Goal: Information Seeking & Learning: Learn about a topic

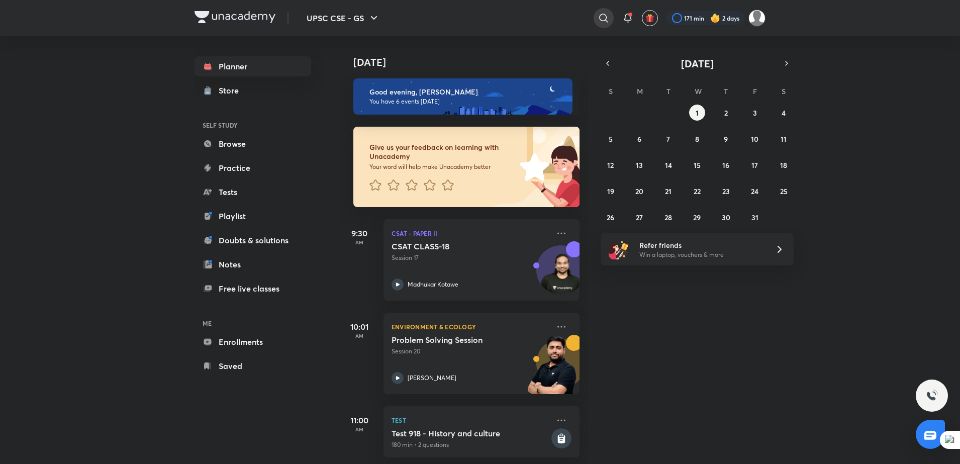
click at [605, 21] on icon at bounding box center [604, 18] width 12 height 12
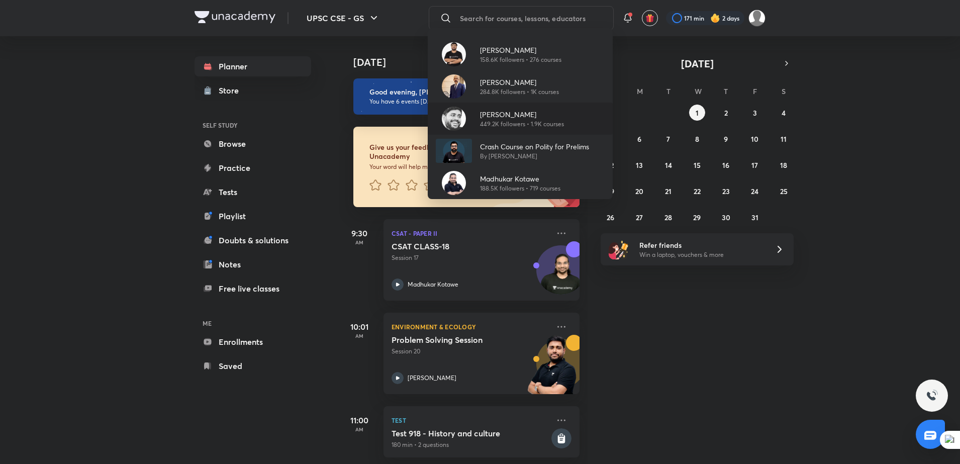
click at [508, 110] on p "[PERSON_NAME]" at bounding box center [522, 114] width 84 height 11
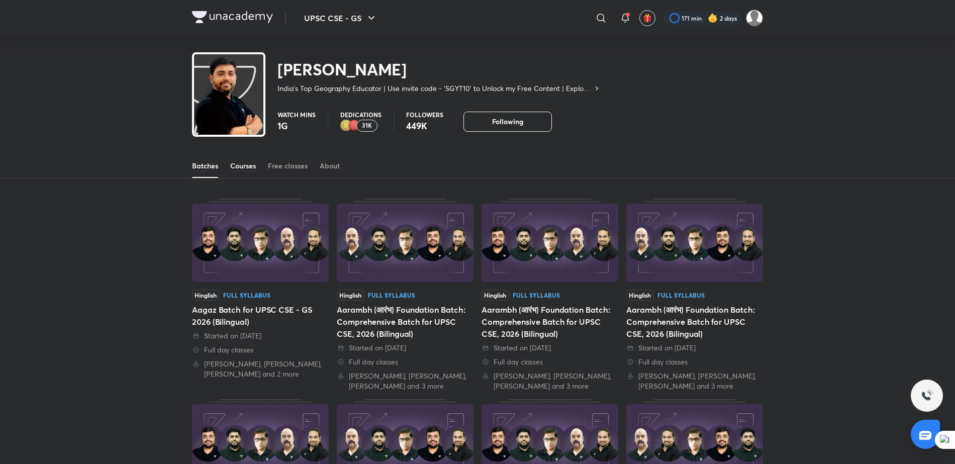
click at [254, 161] on div "Courses" at bounding box center [243, 166] width 26 height 10
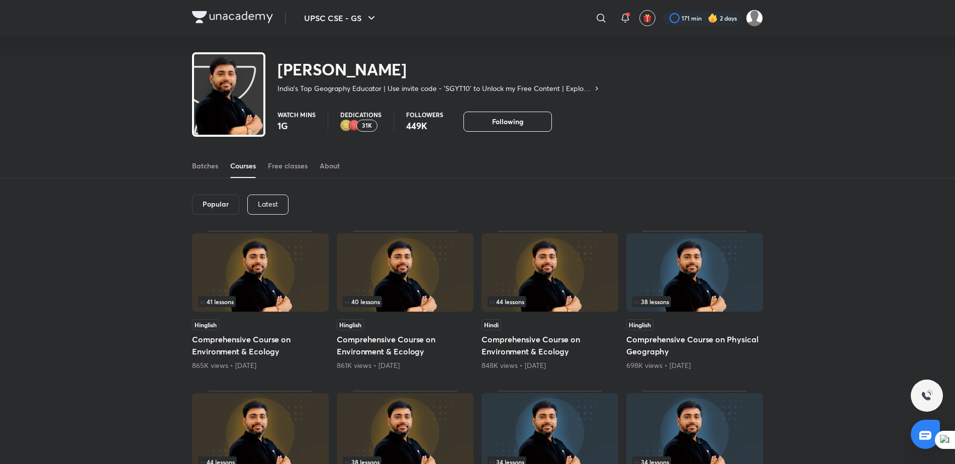
click at [283, 202] on div "Latest" at bounding box center [267, 205] width 41 height 20
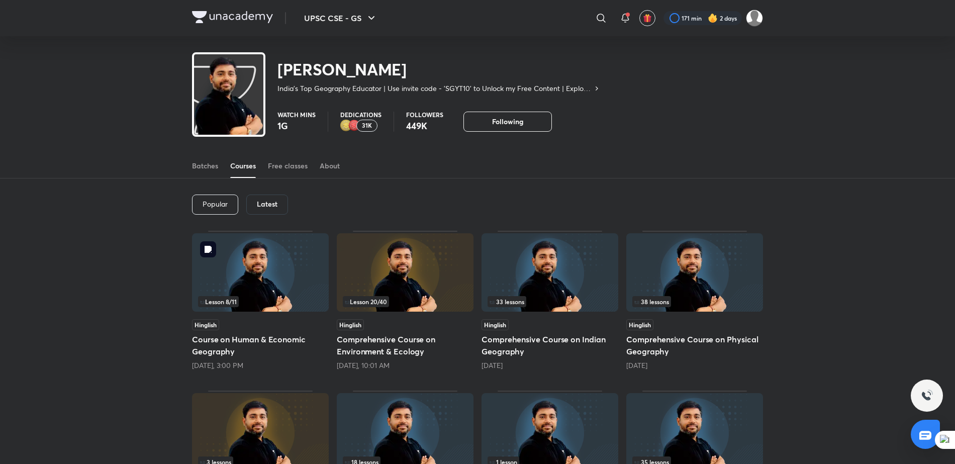
click at [278, 276] on img at bounding box center [260, 272] width 137 height 78
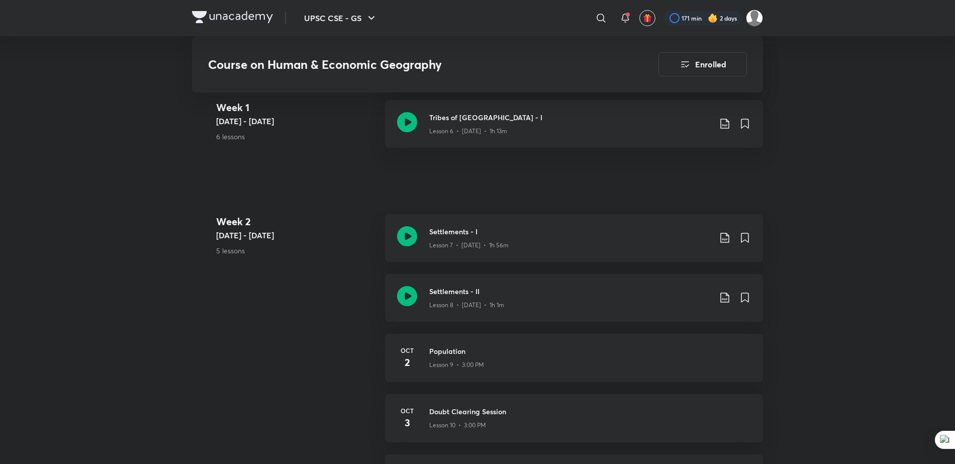
scroll to position [819, 0]
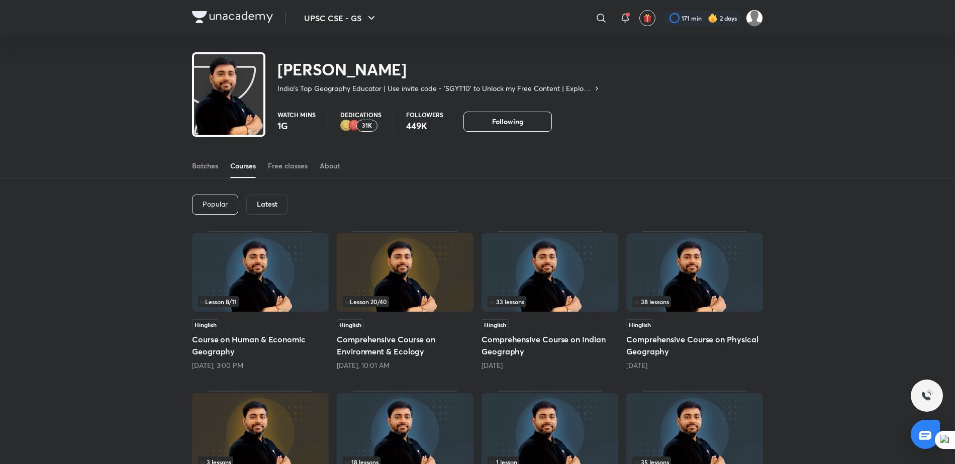
click at [396, 298] on div "Lesson 20 / 40" at bounding box center [405, 301] width 125 height 11
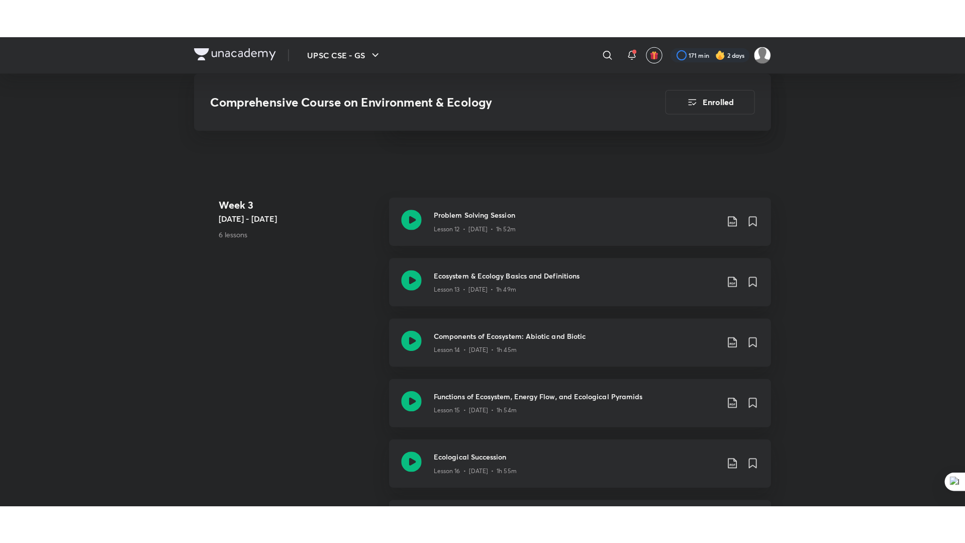
scroll to position [1269, 0]
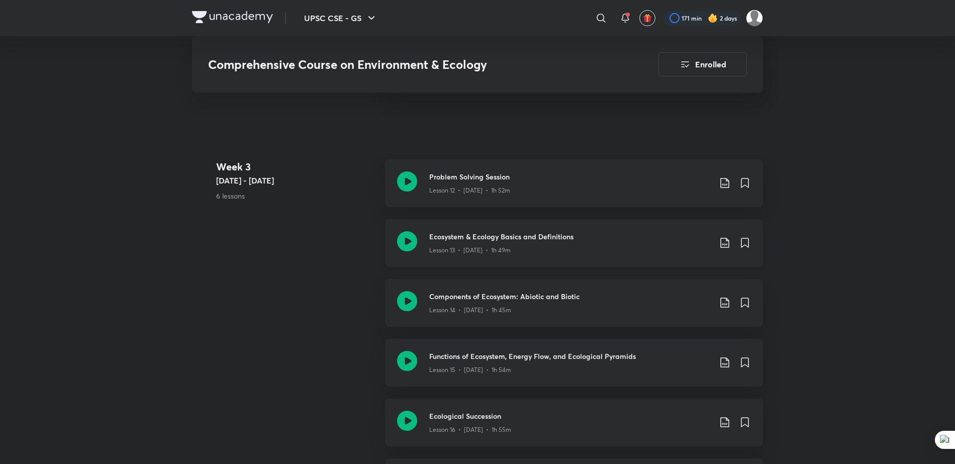
click at [511, 231] on h3 "Ecosystem & Ecology Basics and Definitions" at bounding box center [570, 236] width 282 height 11
